Goal: Transaction & Acquisition: Purchase product/service

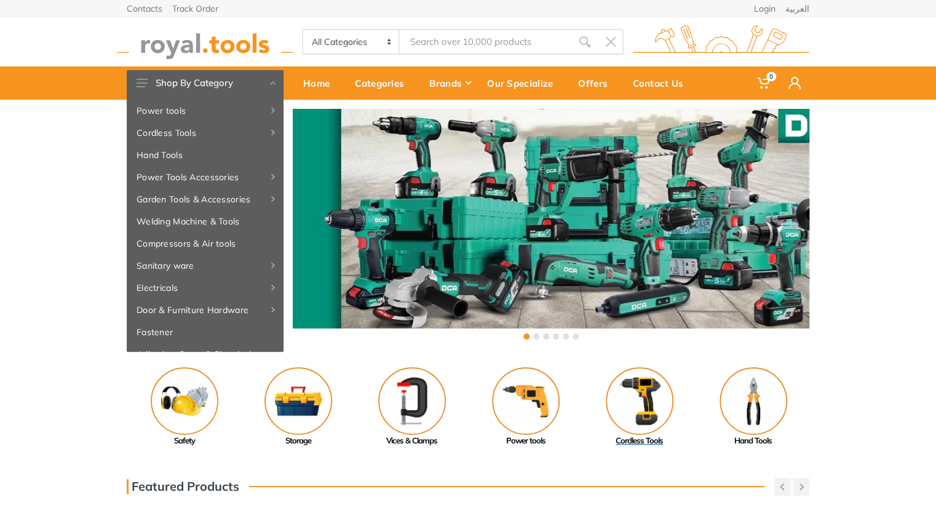
drag, startPoint x: 0, startPoint y: 0, endPoint x: 636, endPoint y: 427, distance: 766.2
click at [636, 427] on img at bounding box center [640, 401] width 68 height 68
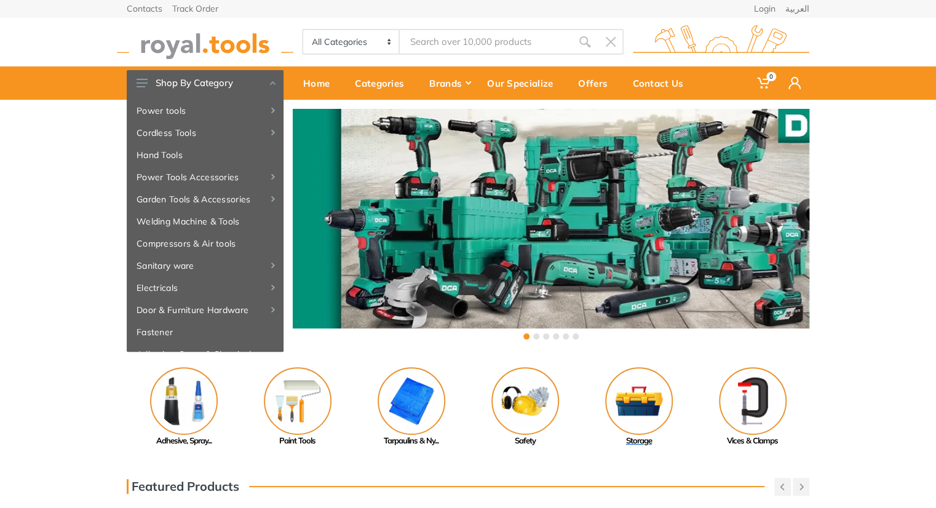
click at [647, 402] on img at bounding box center [639, 401] width 68 height 68
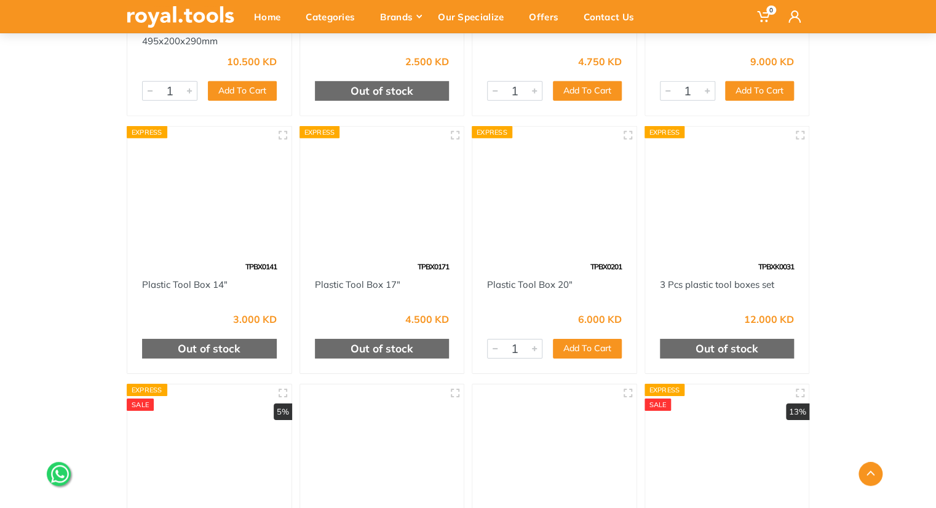
scroll to position [1901, 0]
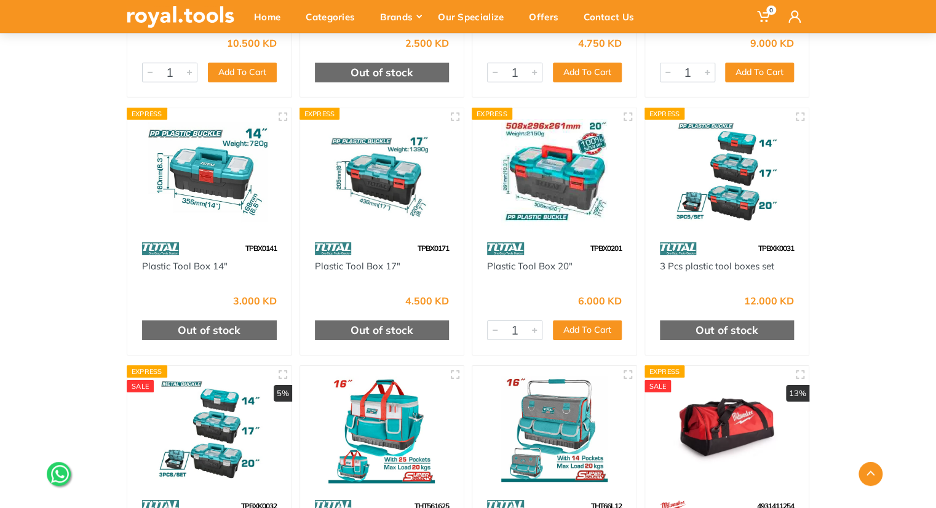
click at [717, 187] on img at bounding box center [728, 172] width 142 height 106
click at [220, 394] on img at bounding box center [209, 430] width 142 height 106
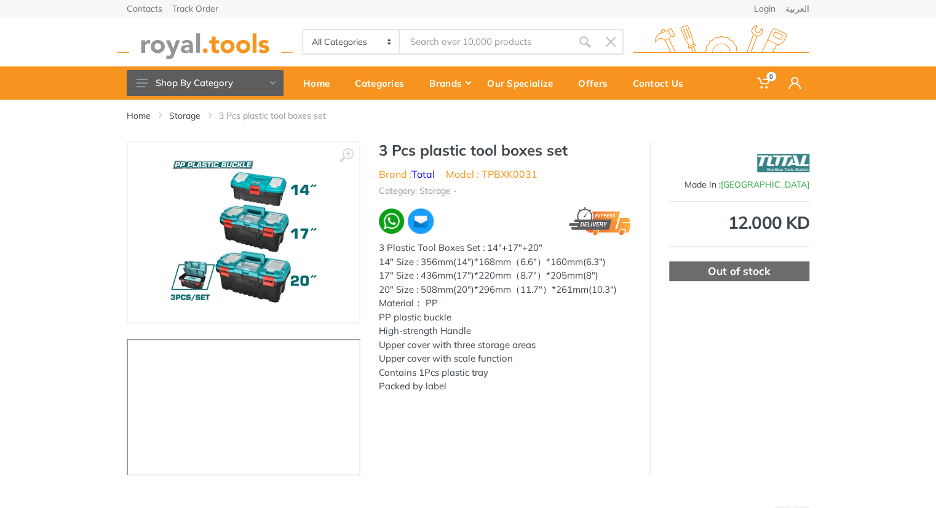
click at [251, 217] on img at bounding box center [243, 232] width 155 height 155
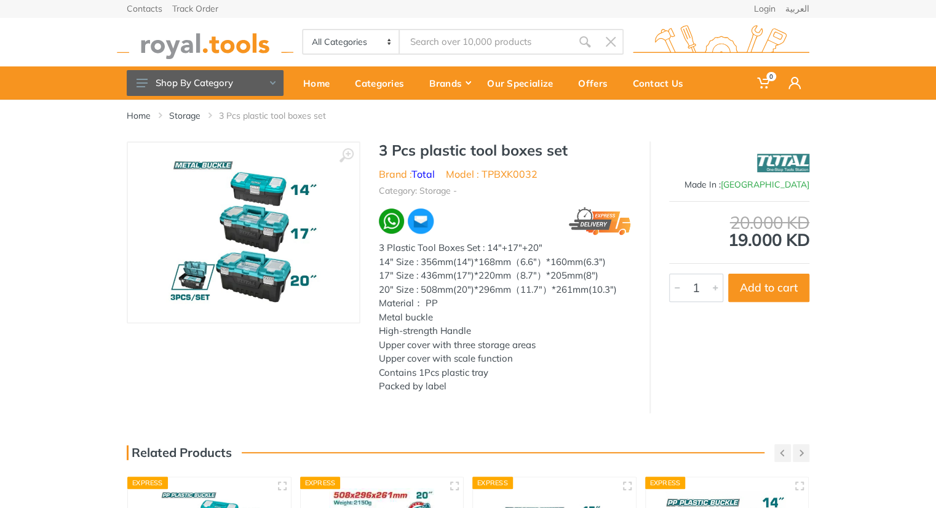
click at [225, 199] on img at bounding box center [243, 232] width 155 height 155
